Goal: Task Accomplishment & Management: Complete application form

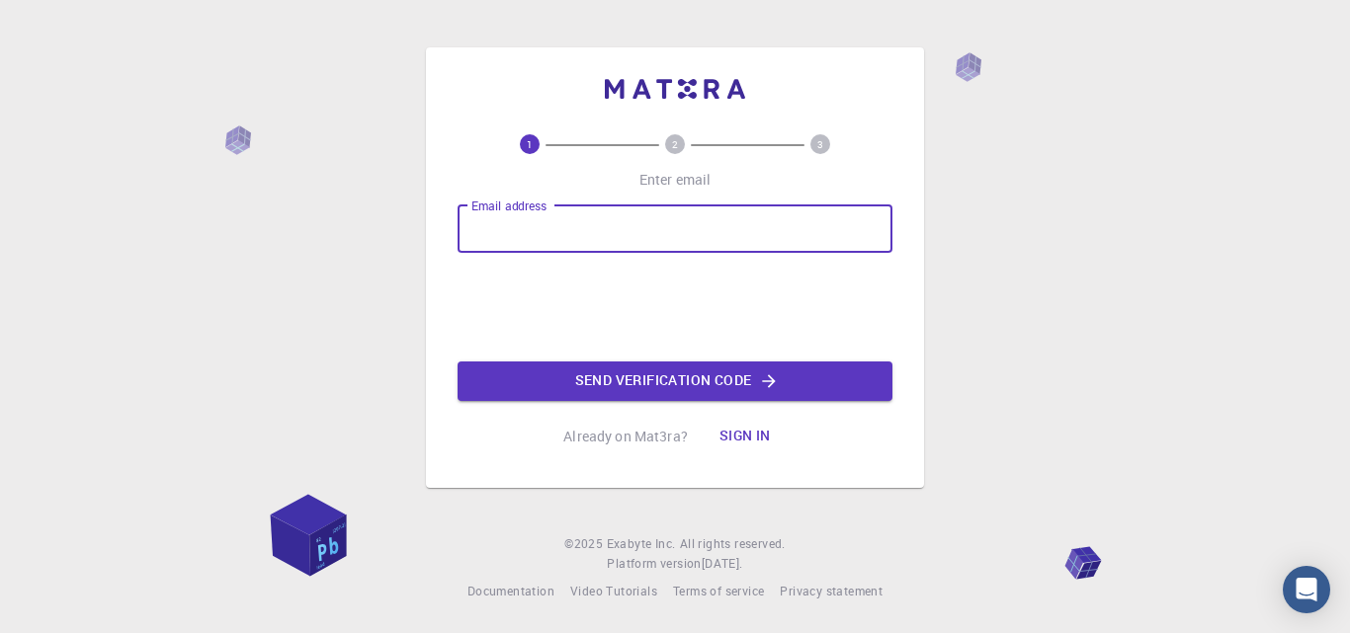
click at [592, 237] on input "Email address" at bounding box center [675, 229] width 435 height 47
type input "[EMAIL_ADDRESS][DOMAIN_NAME]"
click at [662, 383] on button "Send verification code" at bounding box center [675, 382] width 435 height 40
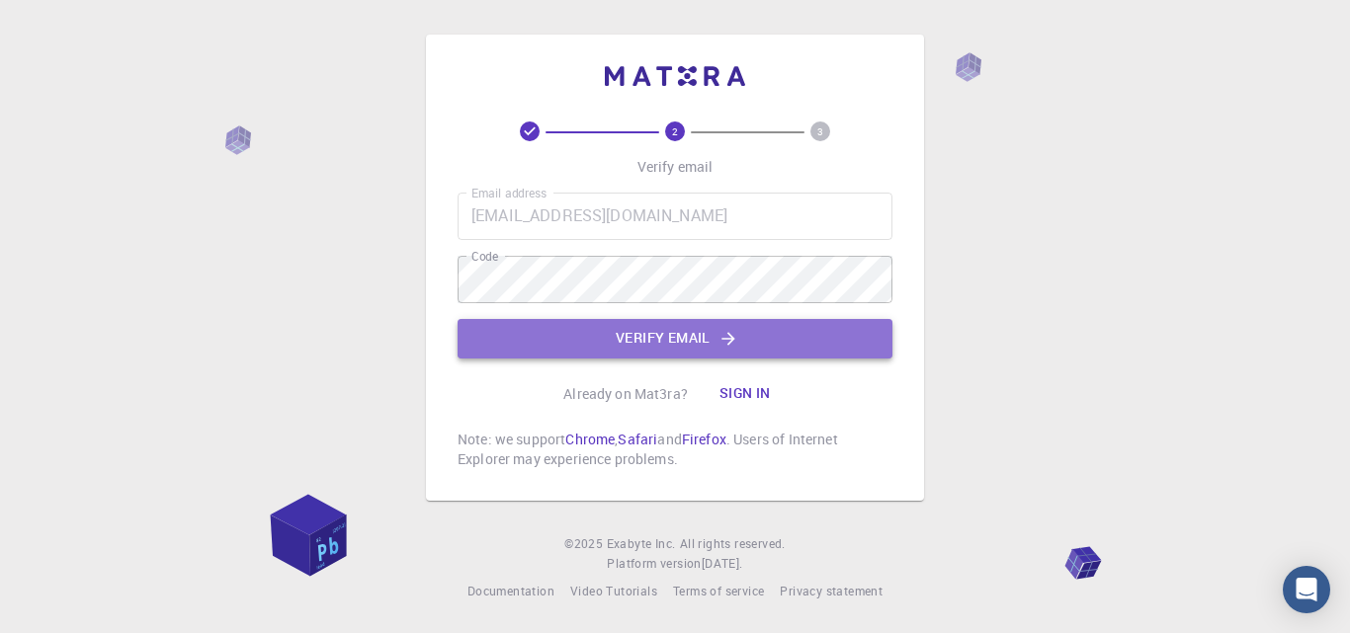
click at [498, 336] on button "Verify email" at bounding box center [675, 339] width 435 height 40
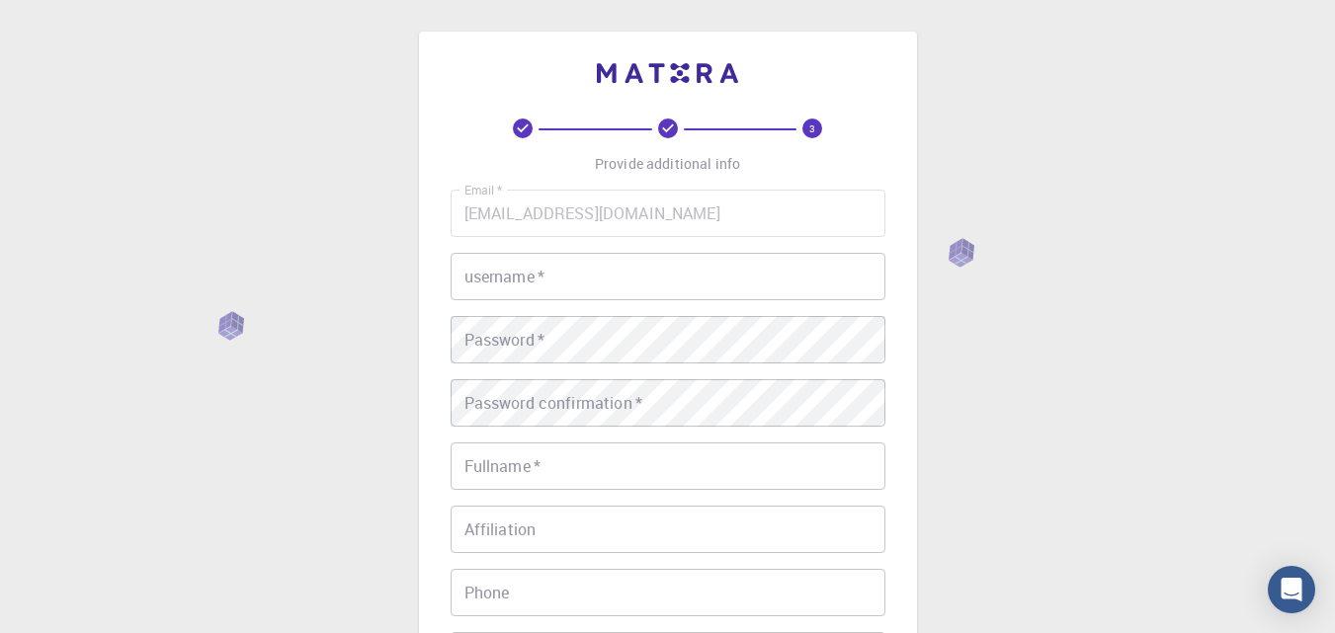
click at [1320, 619] on div at bounding box center [1320, 619] width 0 height 0
click at [667, 276] on input "username   *" at bounding box center [668, 276] width 435 height 47
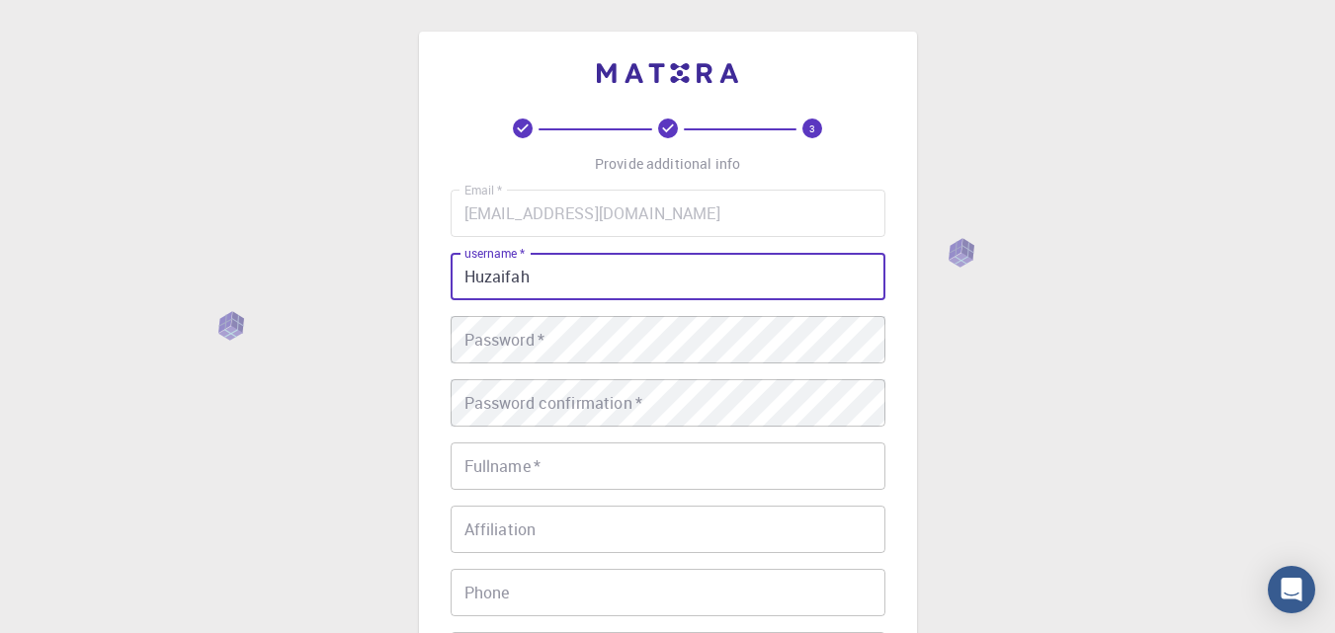
type input "Huzaifah"
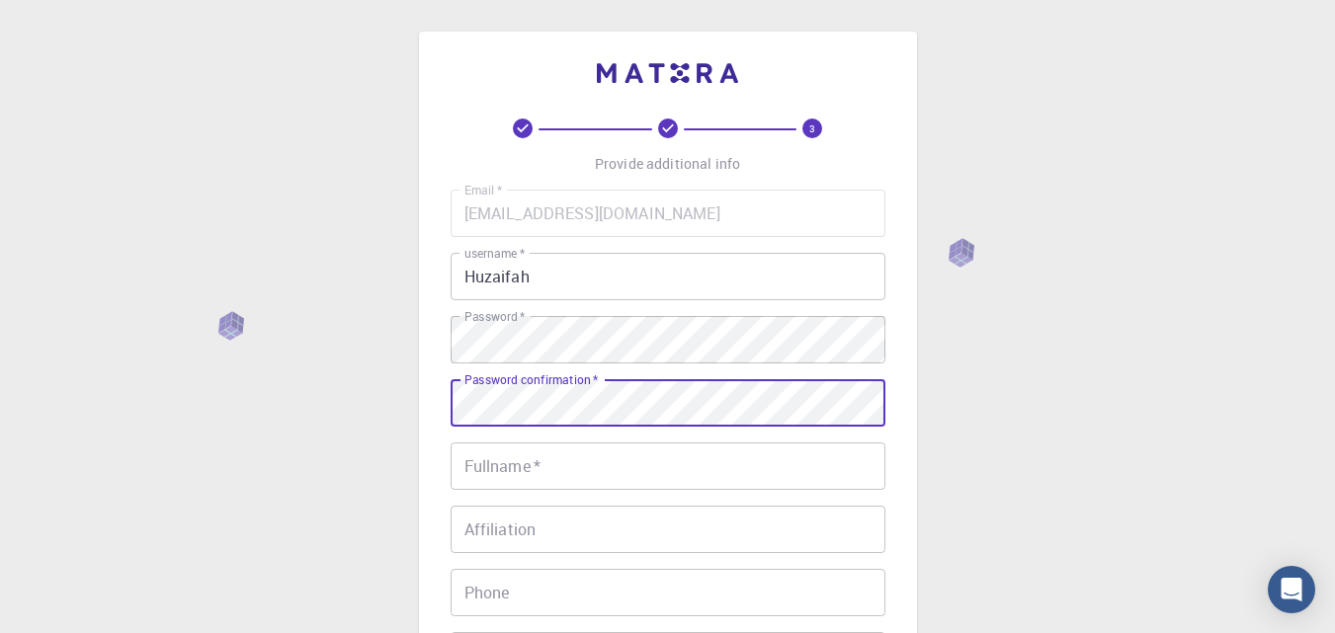
click at [513, 470] on input "Fullname   *" at bounding box center [668, 466] width 435 height 47
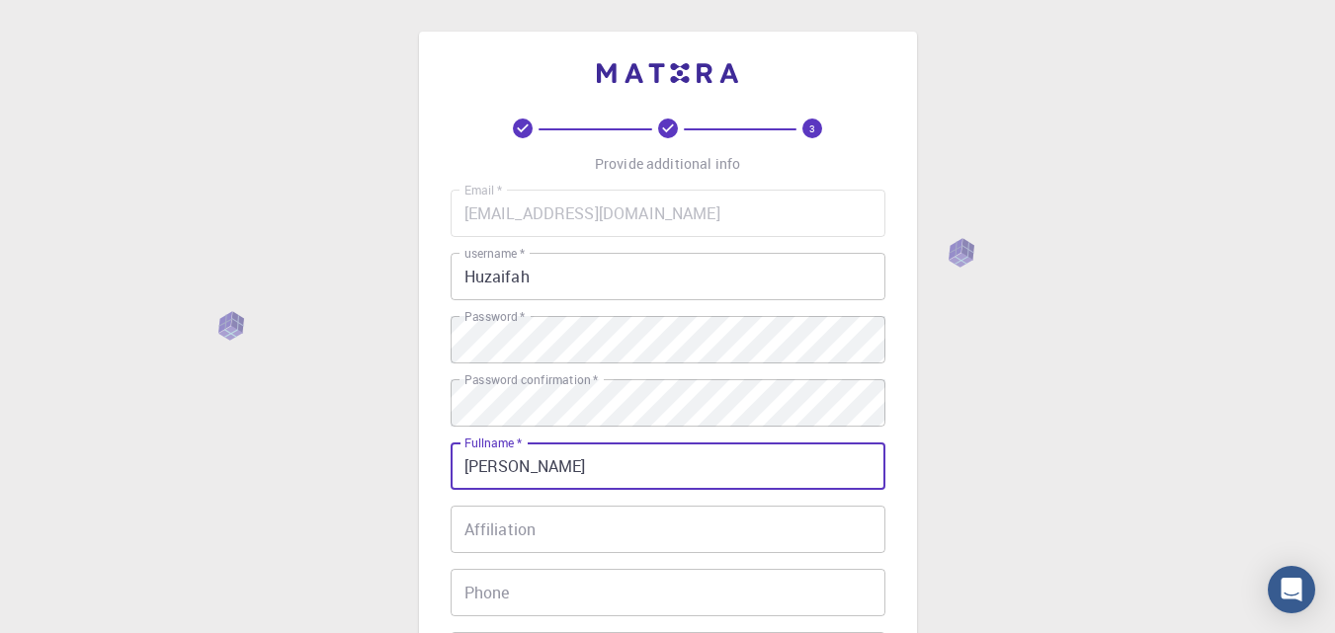
type input "[PERSON_NAME]"
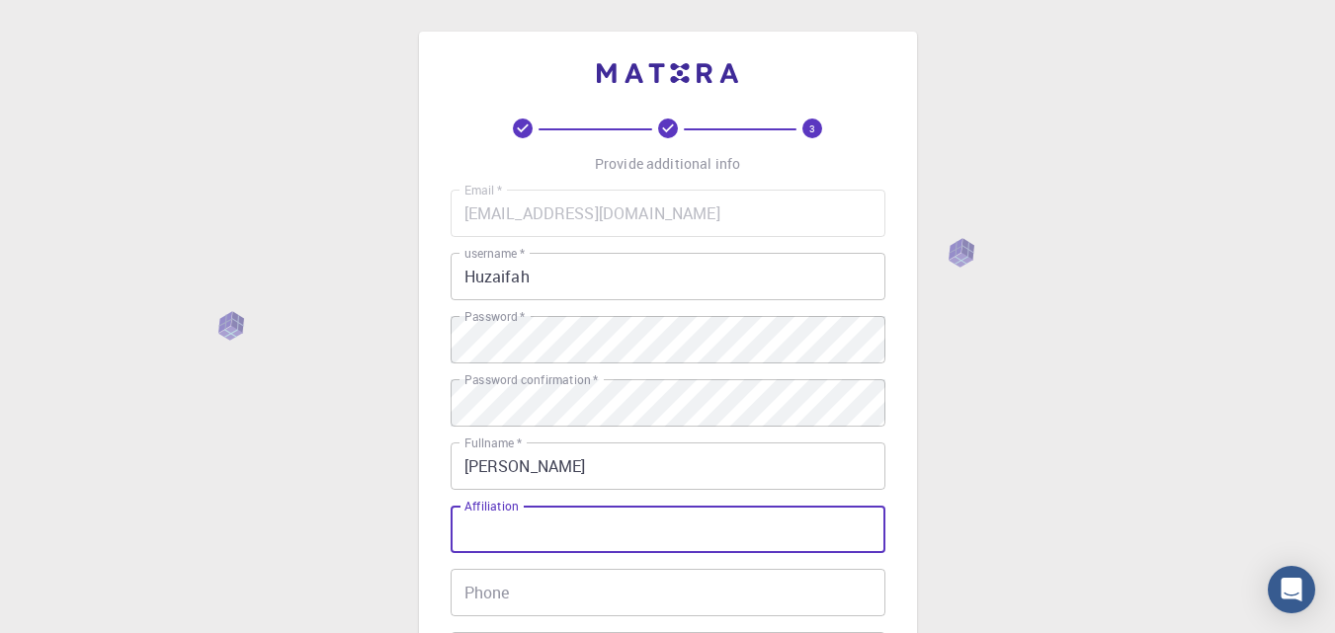
click at [618, 536] on input "Affiliation" at bounding box center [668, 529] width 435 height 47
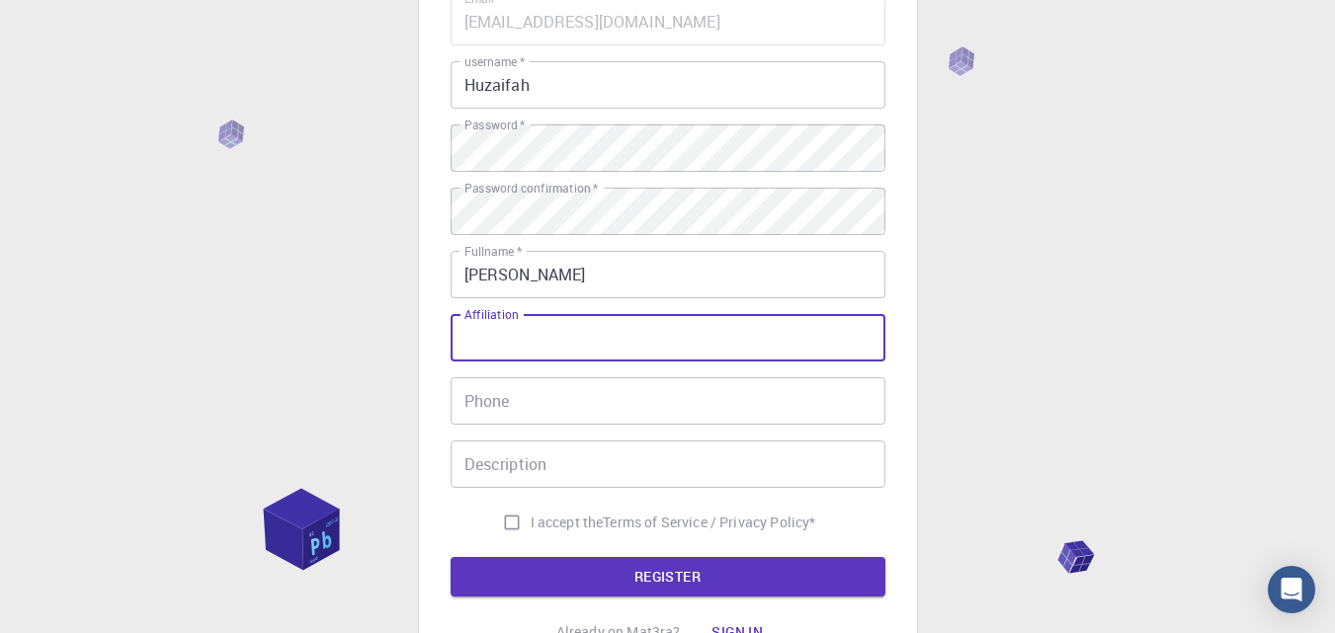
scroll to position [193, 0]
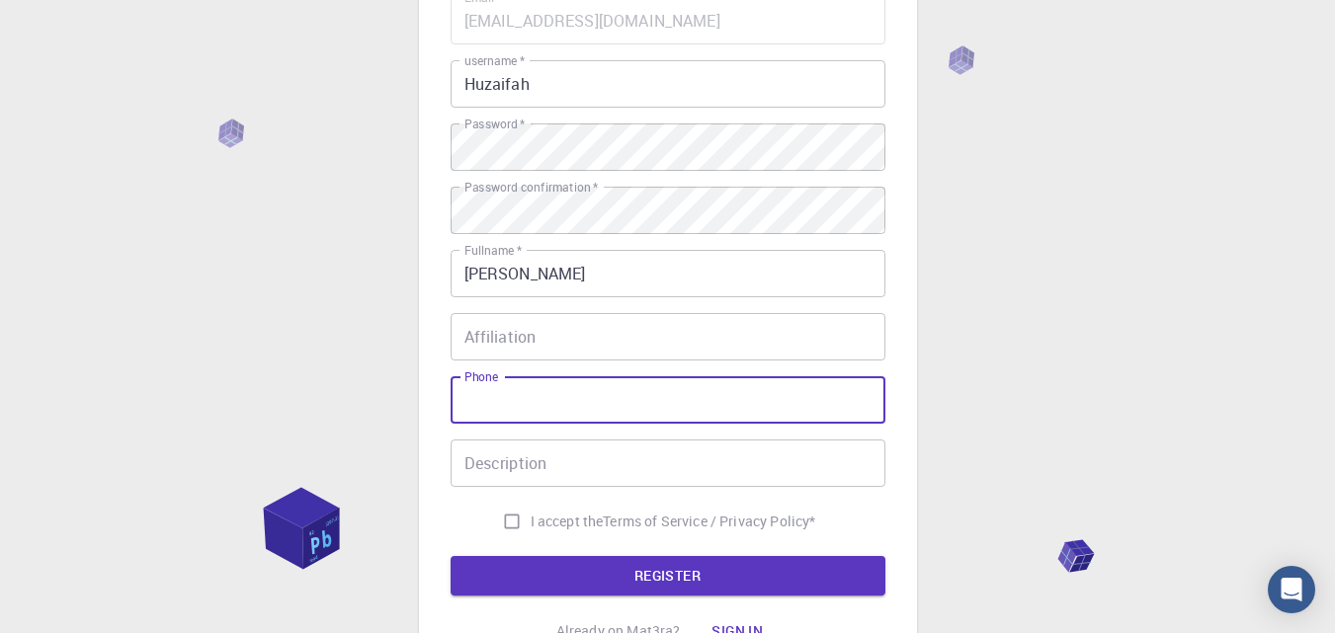
click at [665, 397] on input "Phone" at bounding box center [668, 400] width 435 height 47
type input "03238843799"
click at [569, 466] on input "Description" at bounding box center [668, 463] width 435 height 47
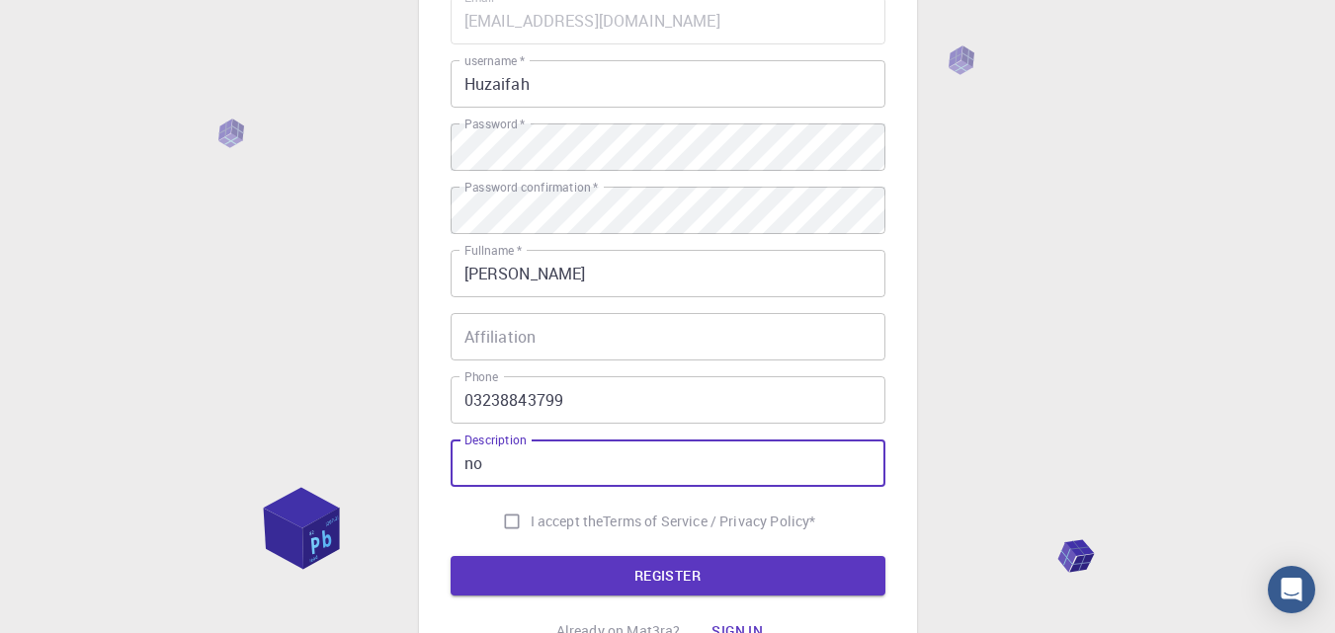
type input "no"
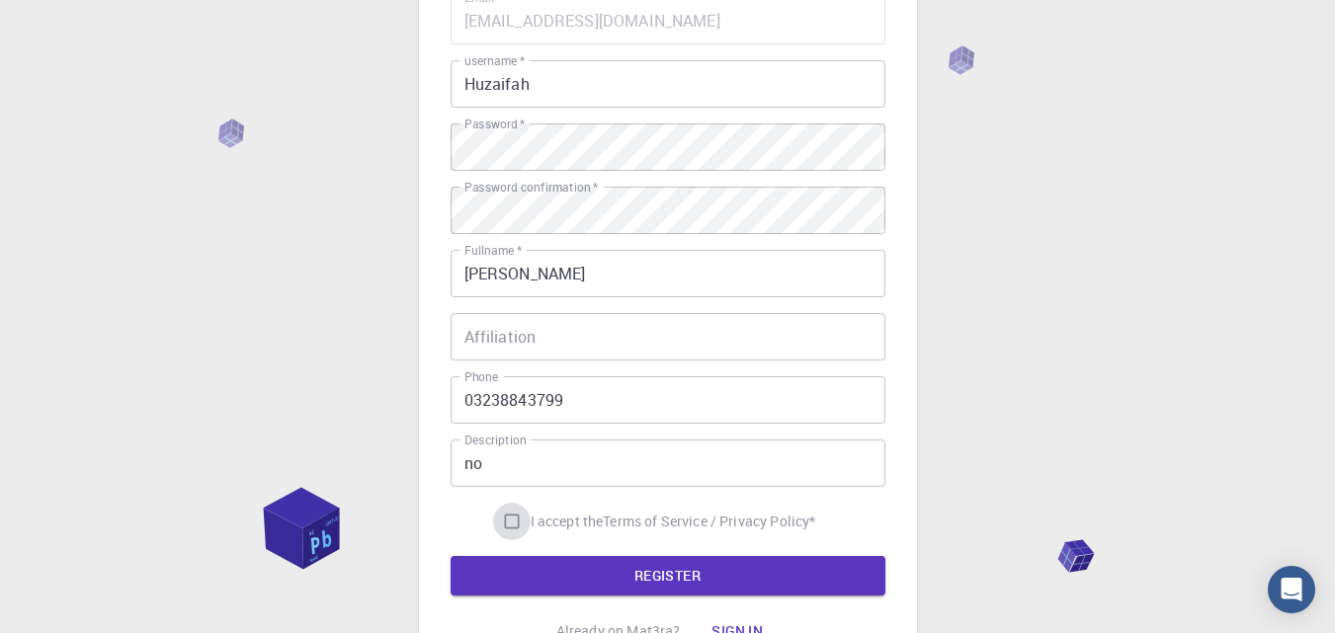
click at [510, 524] on input "I accept the Terms of Service / Privacy Policy *" at bounding box center [512, 522] width 38 height 38
checkbox input "true"
click at [614, 573] on button "REGISTER" at bounding box center [668, 576] width 435 height 40
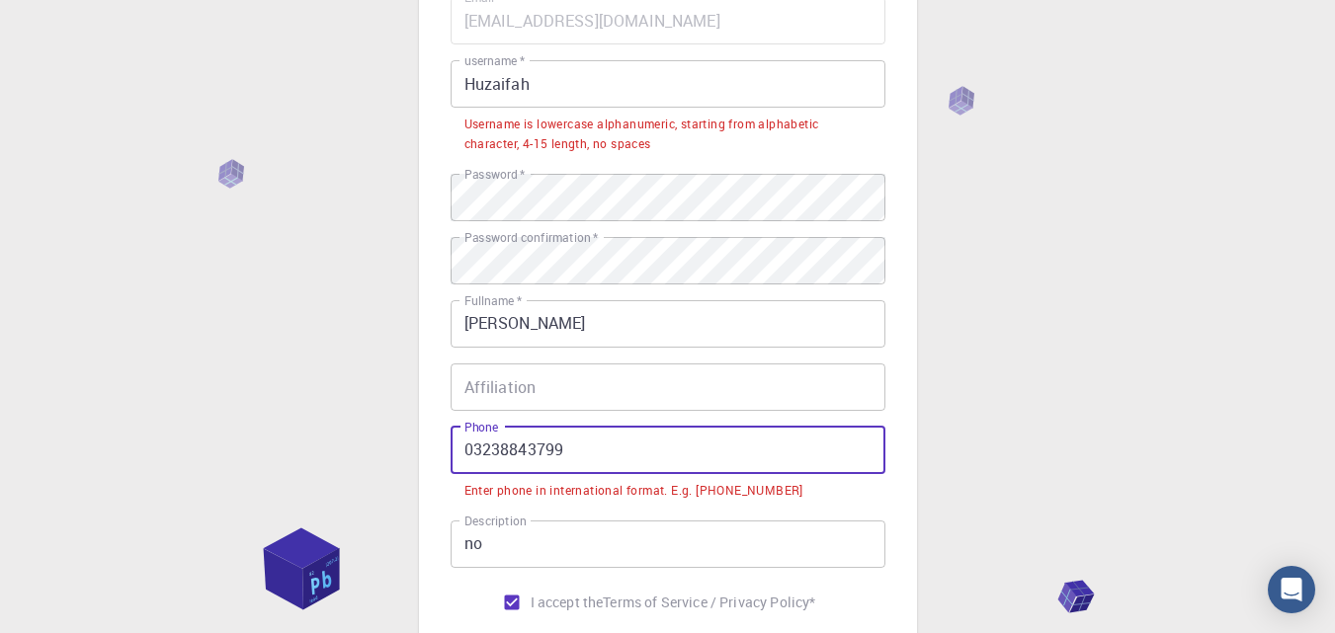
click at [471, 453] on input "03238843799" at bounding box center [668, 450] width 435 height 47
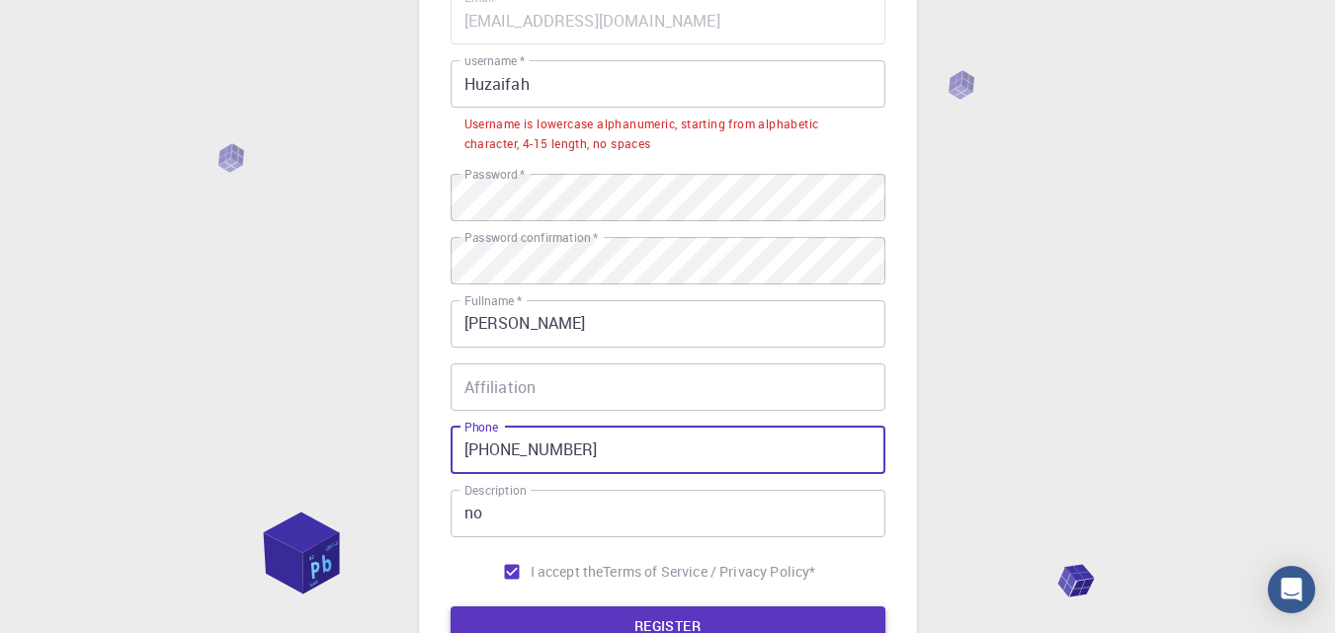
type input "[PHONE_NUMBER]"
click at [615, 623] on button "REGISTER" at bounding box center [668, 627] width 435 height 40
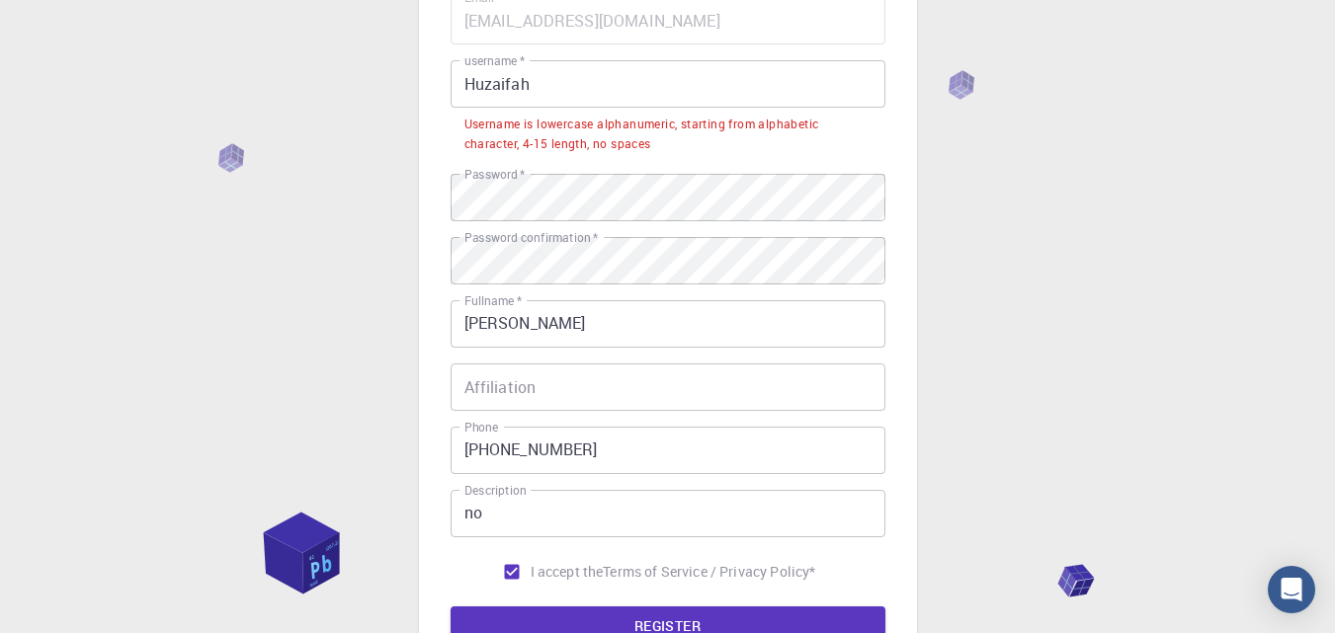
click at [553, 80] on input "Huzaifah" at bounding box center [668, 83] width 435 height 47
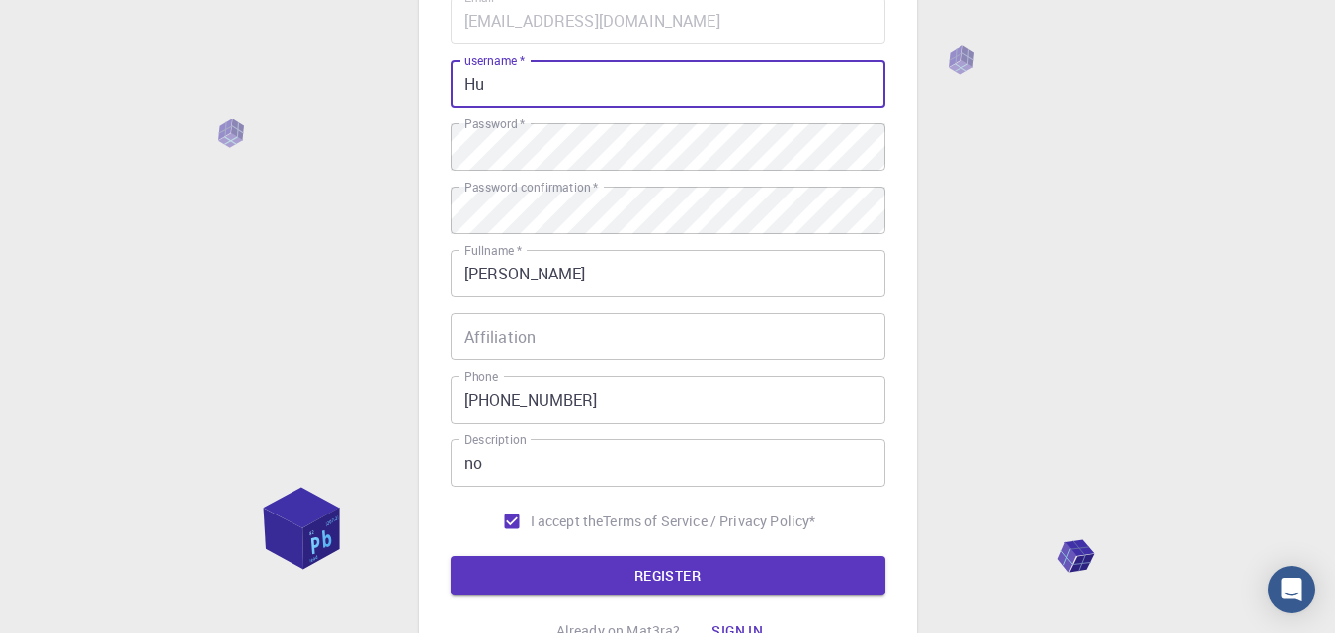
type input "H"
type input "huzaifah"
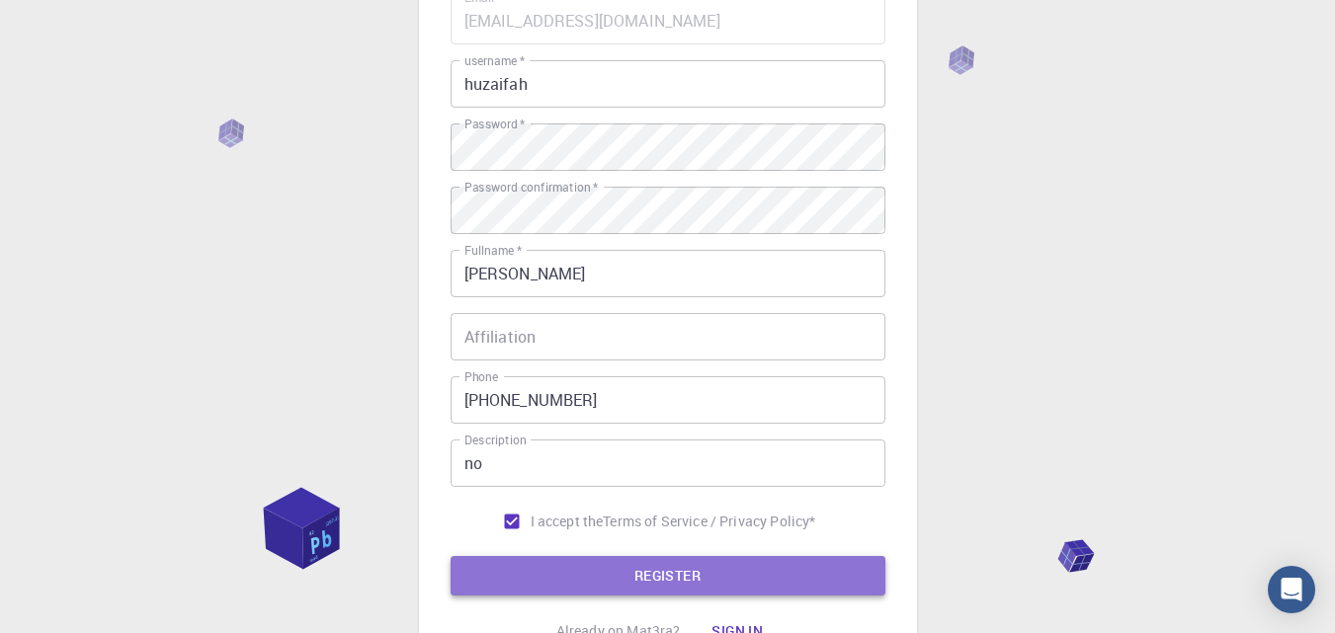
click at [627, 577] on button "REGISTER" at bounding box center [668, 576] width 435 height 40
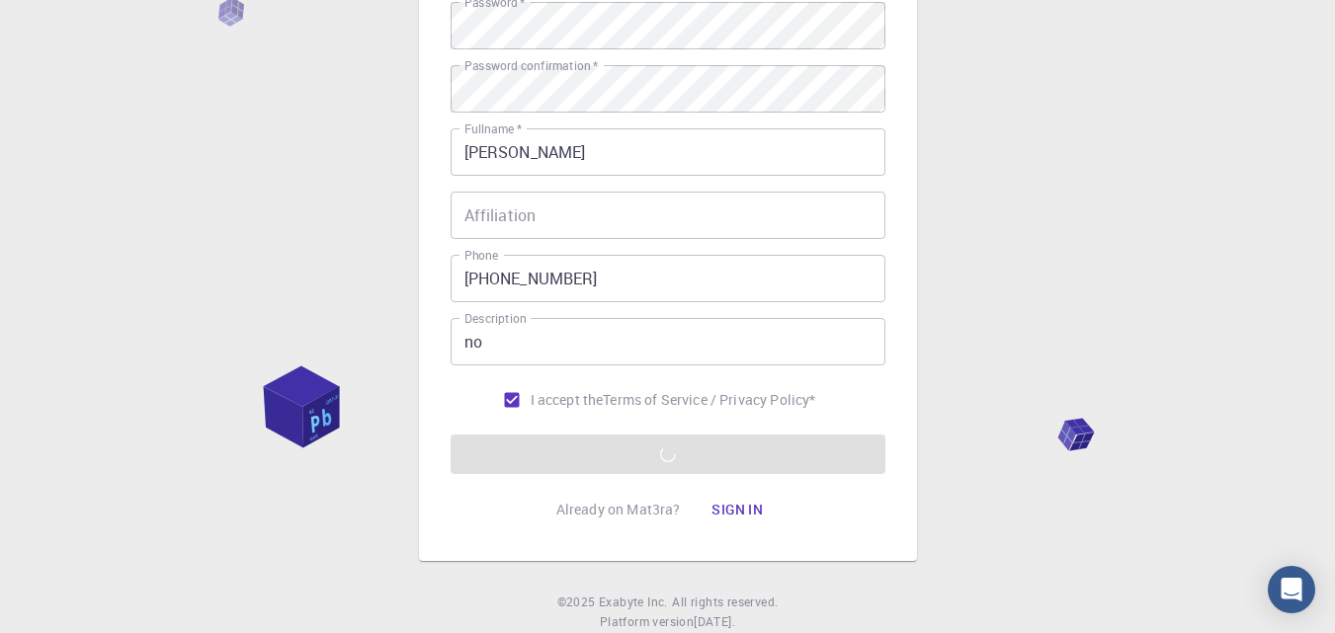
scroll to position [319, 0]
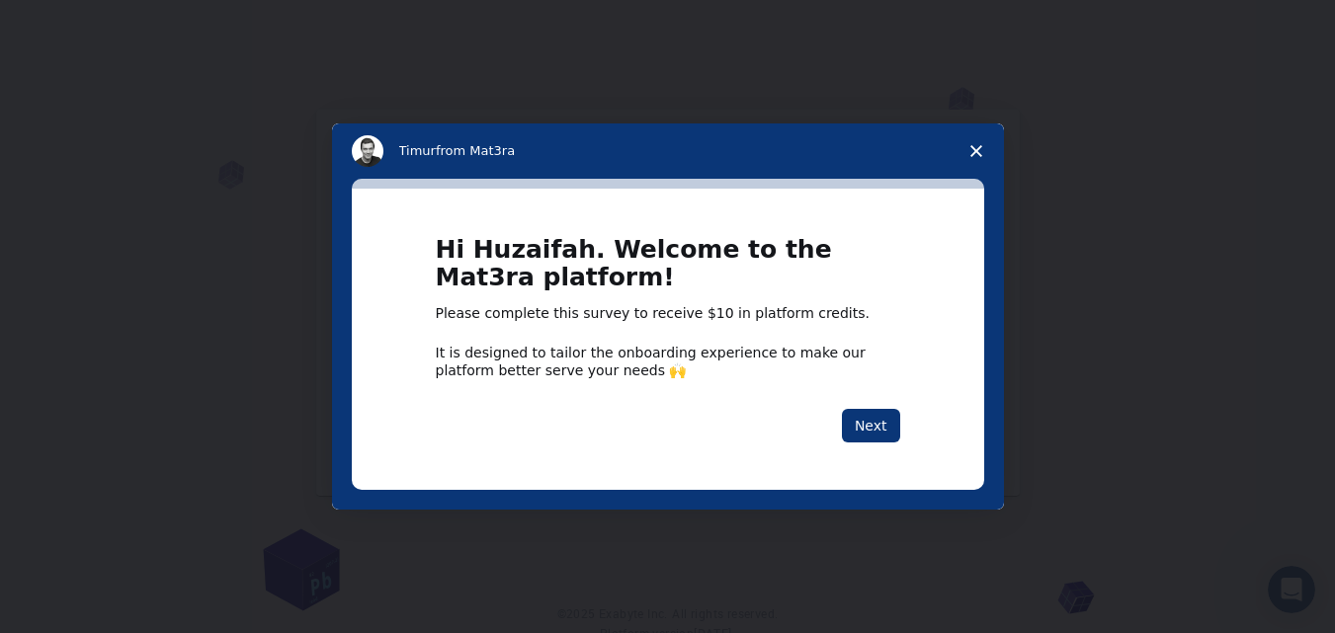
drag, startPoint x: 1174, startPoint y: 353, endPoint x: 1087, endPoint y: 226, distance: 153.5
click at [1087, 226] on div "Intercom messenger" at bounding box center [667, 316] width 1335 height 633
click at [869, 425] on button "Next" at bounding box center [871, 426] width 58 height 34
click at [972, 152] on icon "Close survey" at bounding box center [976, 151] width 12 height 12
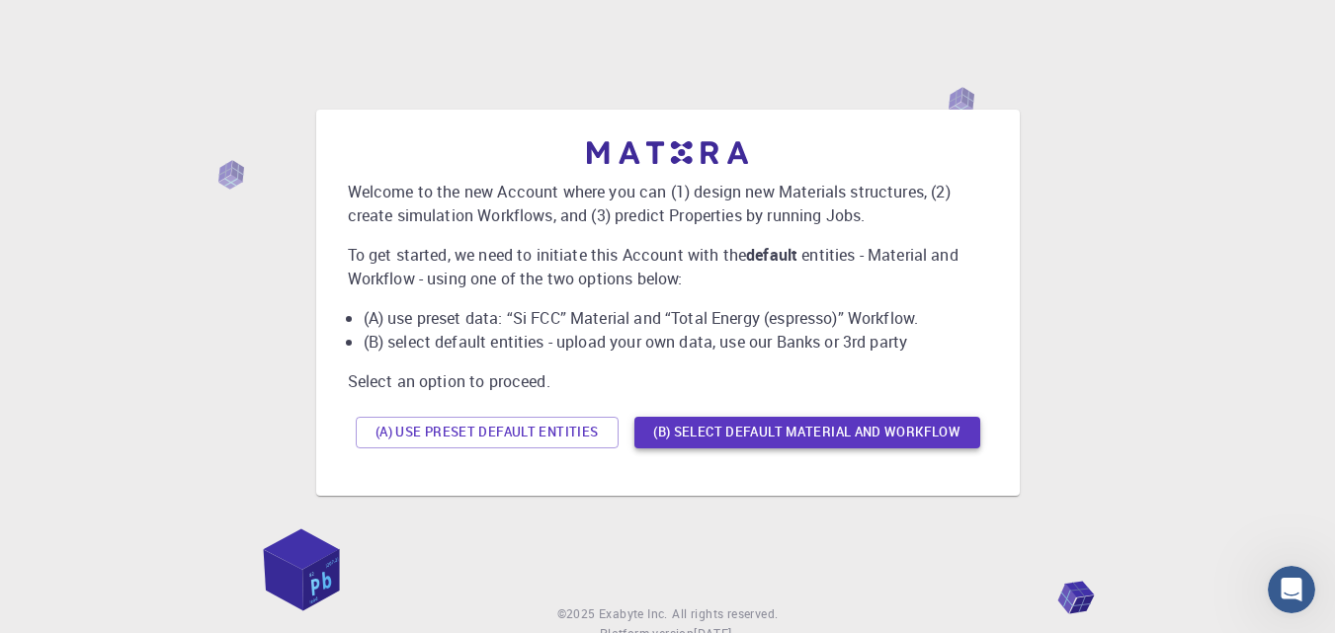
click at [720, 430] on button "(B) Select default material and workflow" at bounding box center [807, 433] width 346 height 32
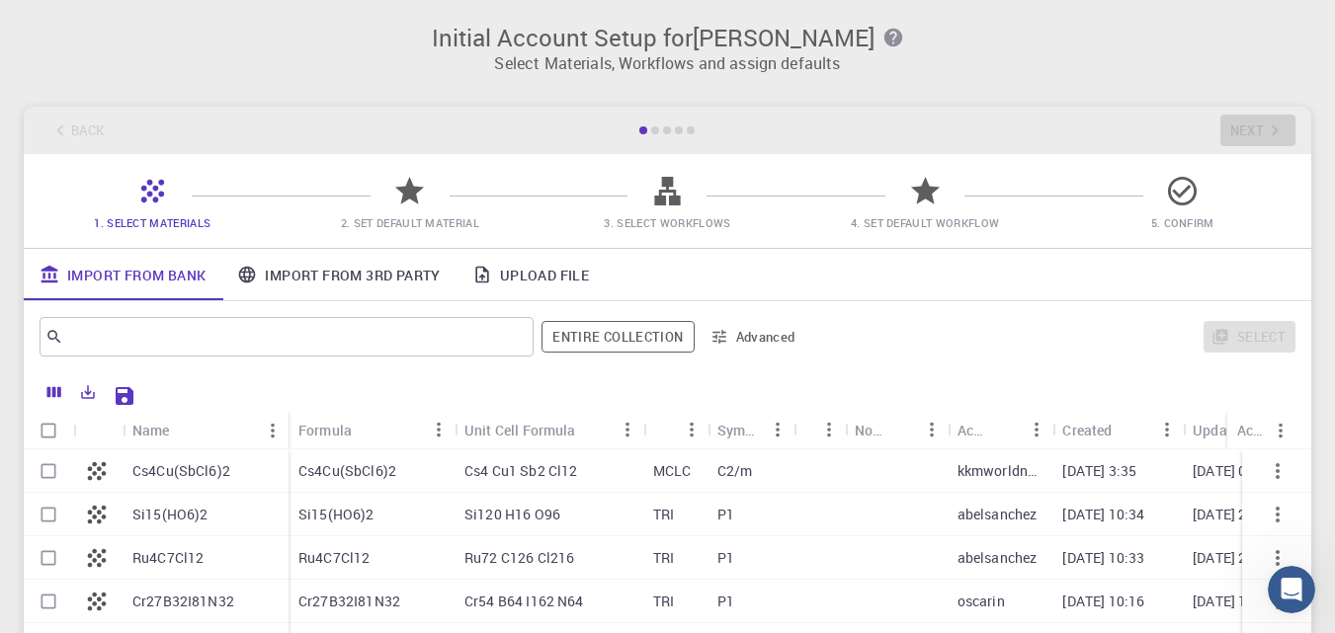
click at [390, 162] on div "1. Select Materials 2. Set Default Material 3. Select Workflows 4. Set Default …" at bounding box center [668, 201] width 1288 height 94
click at [398, 187] on icon at bounding box center [409, 191] width 35 height 35
click at [408, 202] on icon at bounding box center [409, 191] width 35 height 35
click at [610, 333] on button "Entire collection" at bounding box center [618, 337] width 152 height 32
click at [336, 468] on p "Cs4Cu(SbCl6)2" at bounding box center [347, 471] width 98 height 20
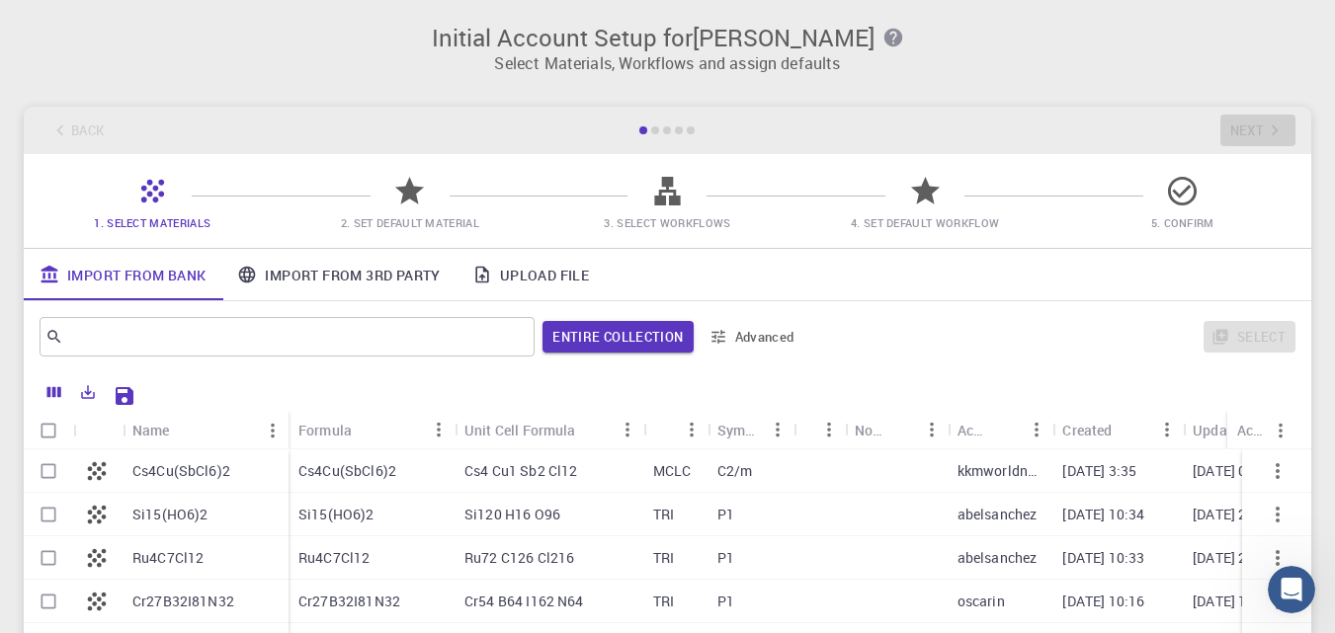
checkbox input "true"
